Goal: Information Seeking & Learning: Learn about a topic

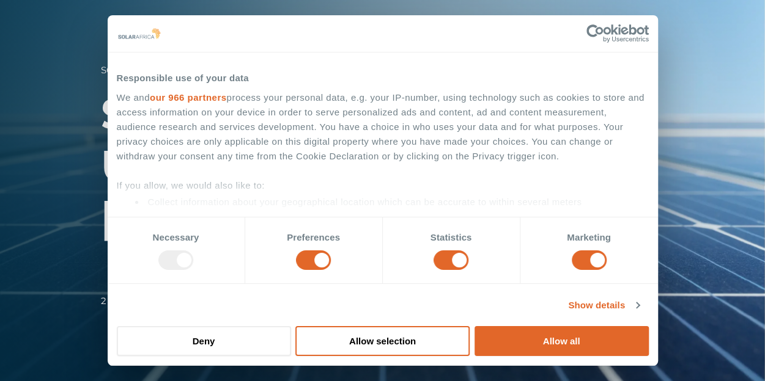
scroll to position [245, 0]
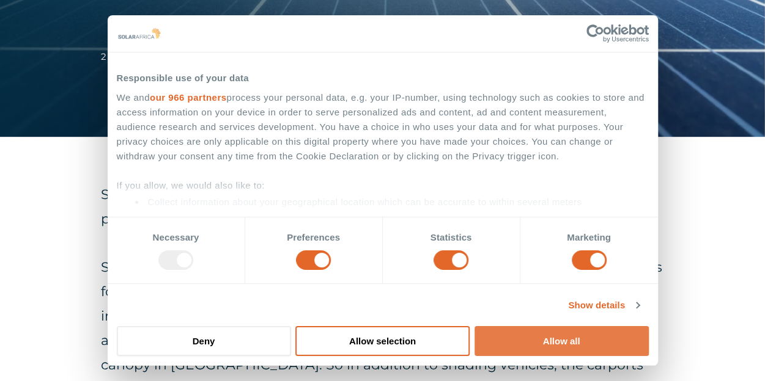
click at [562, 338] on button "Allow all" at bounding box center [561, 341] width 174 height 30
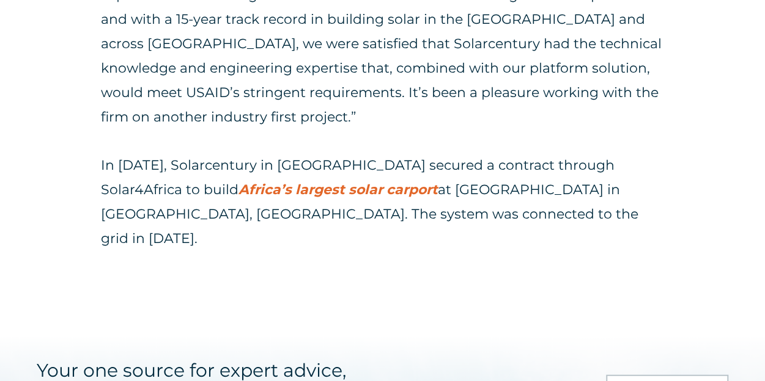
scroll to position [1345, 0]
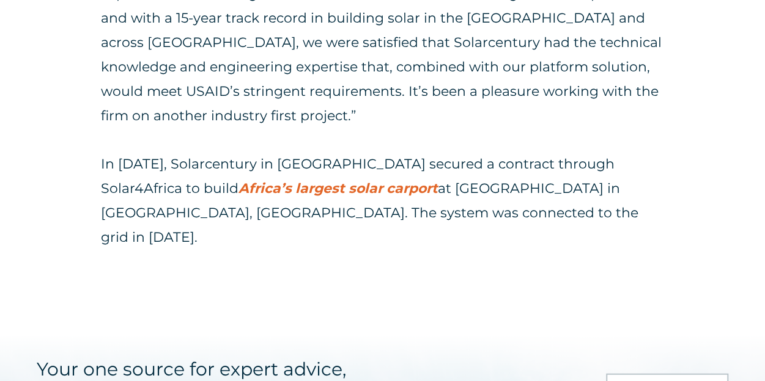
click at [238, 180] on strong "Africa’s largest solar carport" at bounding box center [337, 188] width 199 height 17
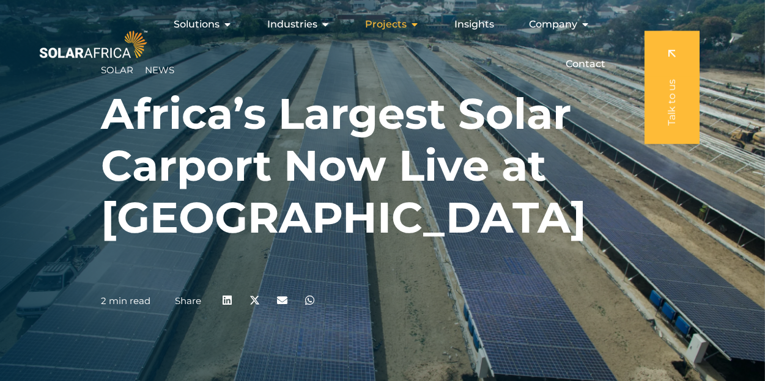
click at [416, 25] on icon "Menu" at bounding box center [415, 25] width 10 height 10
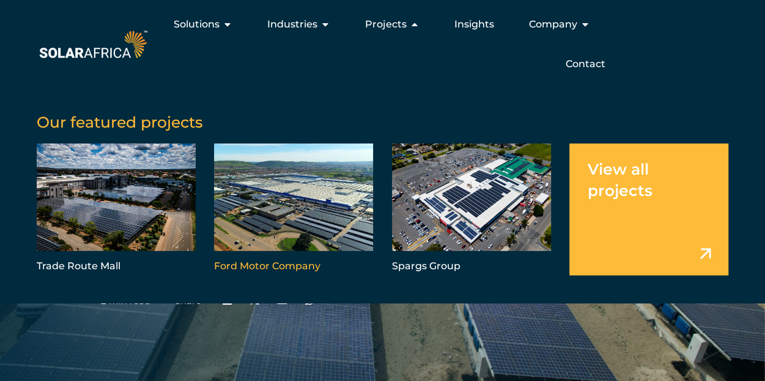
click at [256, 264] on link "Menu" at bounding box center [293, 210] width 159 height 132
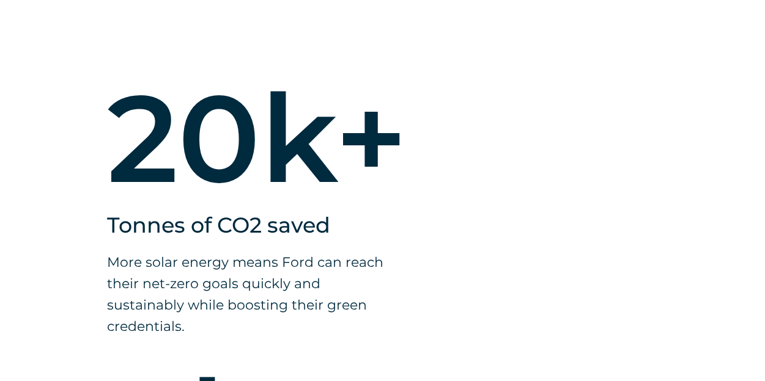
scroll to position [2262, 0]
